Goal: Find specific page/section: Find specific page/section

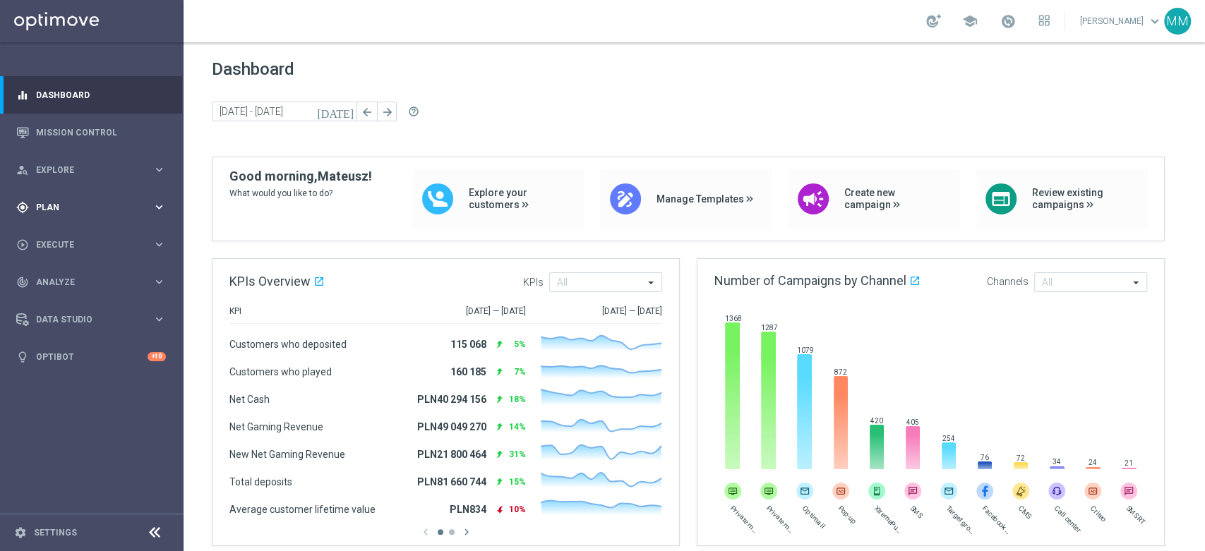
click at [77, 215] on div "gps_fixed Plan keyboard_arrow_right" at bounding box center [91, 206] width 182 height 37
